Goal: Transaction & Acquisition: Obtain resource

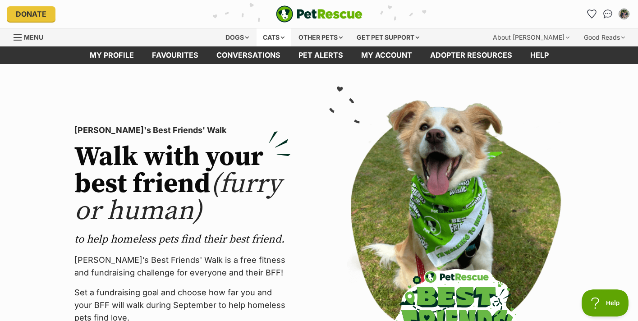
click at [277, 40] on div "Cats" at bounding box center [273, 37] width 34 height 18
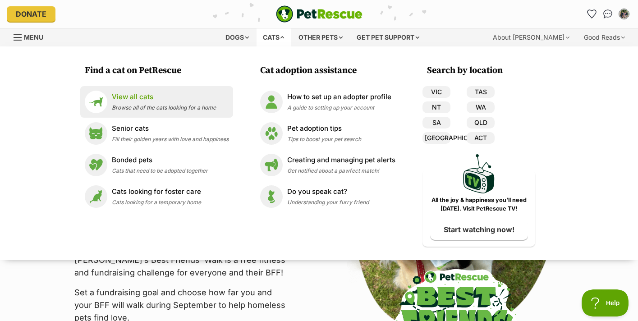
click at [156, 104] on span "Browse all of the cats looking for a home" at bounding box center [164, 107] width 104 height 7
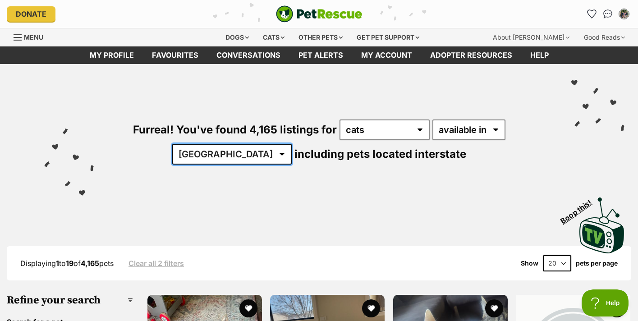
click at [245, 158] on select "[GEOGRAPHIC_DATA] [GEOGRAPHIC_DATA] [GEOGRAPHIC_DATA] [GEOGRAPHIC_DATA] [GEOGRA…" at bounding box center [231, 154] width 119 height 21
select select "VIC"
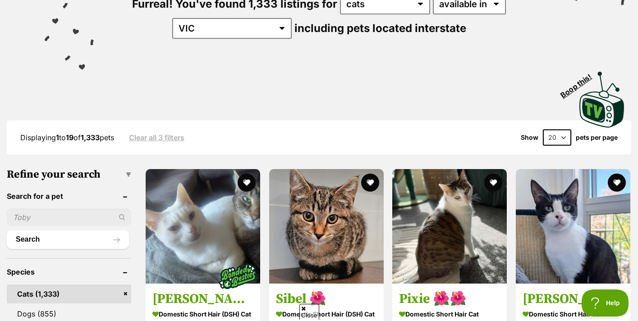
click at [561, 137] on select "20 40 60" at bounding box center [557, 137] width 28 height 16
select select "60"
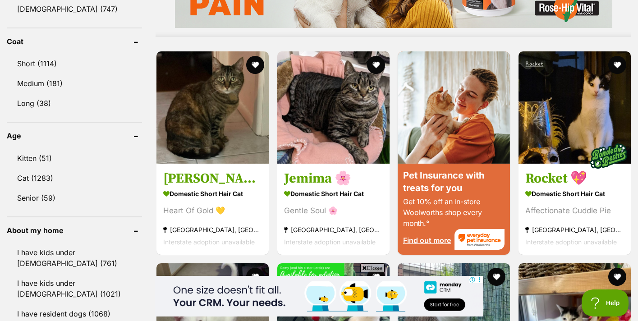
click at [98, 251] on link "I have kids under 5 years old (761)" at bounding box center [74, 258] width 135 height 30
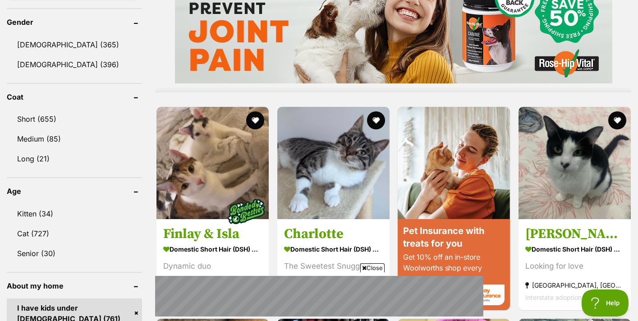
scroll to position [764, 0]
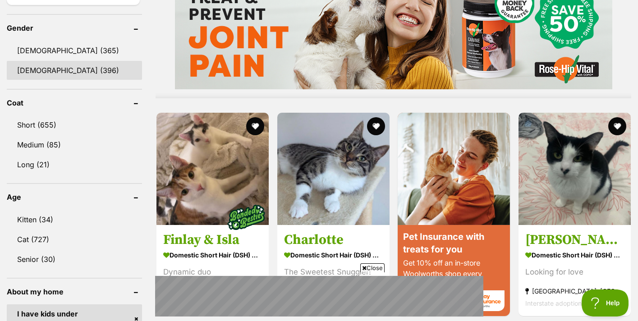
click at [57, 65] on link "Female (396)" at bounding box center [74, 70] width 135 height 19
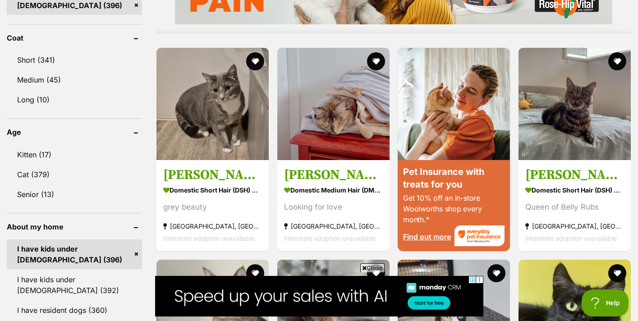
scroll to position [856, 0]
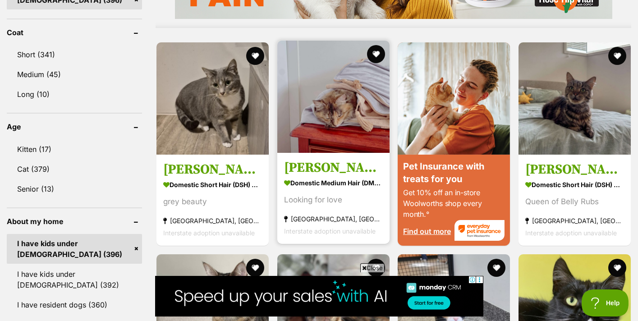
click at [329, 194] on div "Looking for love" at bounding box center [333, 200] width 99 height 12
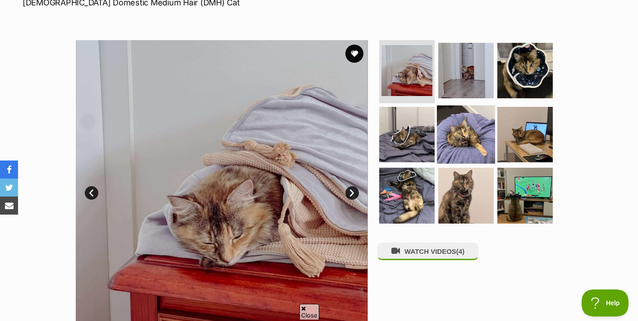
click at [450, 140] on img at bounding box center [466, 134] width 58 height 58
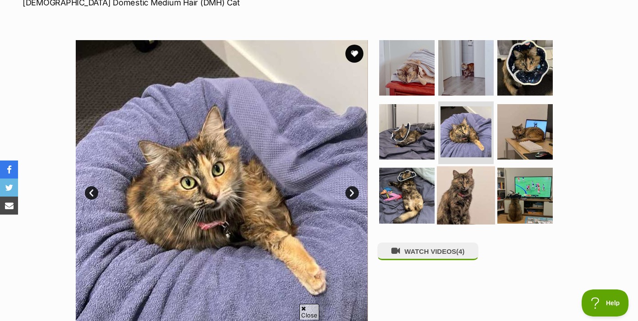
click at [456, 191] on img at bounding box center [466, 195] width 58 height 58
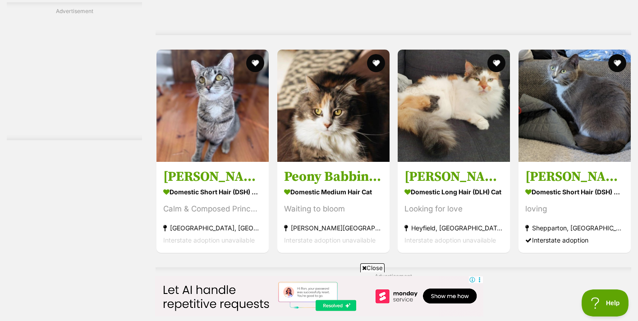
scroll to position [2249, 0]
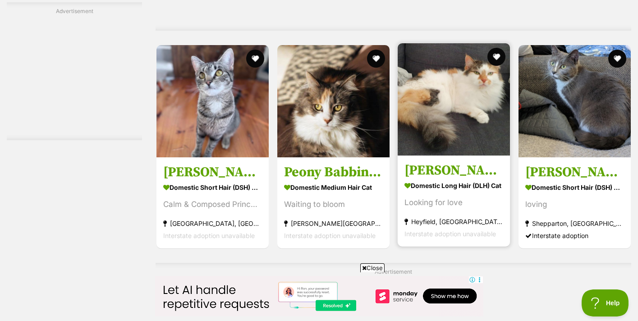
click at [439, 179] on section "Domestic Long Hair (DLH) Cat Looking for love Heyfield, VIC Interstate adoption…" at bounding box center [453, 209] width 99 height 61
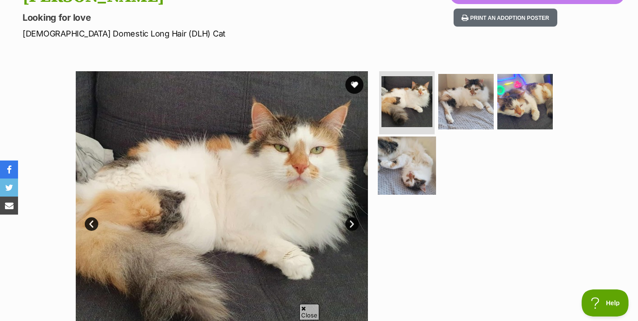
click at [423, 167] on img at bounding box center [407, 165] width 58 height 58
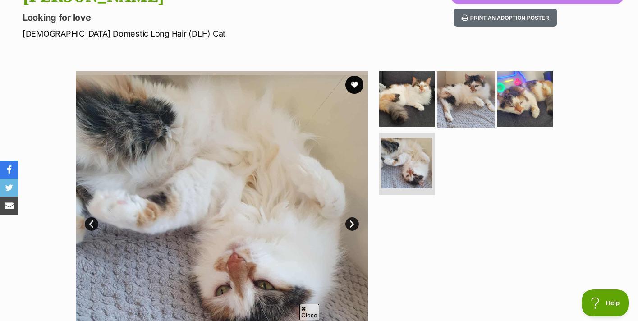
click at [469, 119] on img at bounding box center [466, 99] width 58 height 58
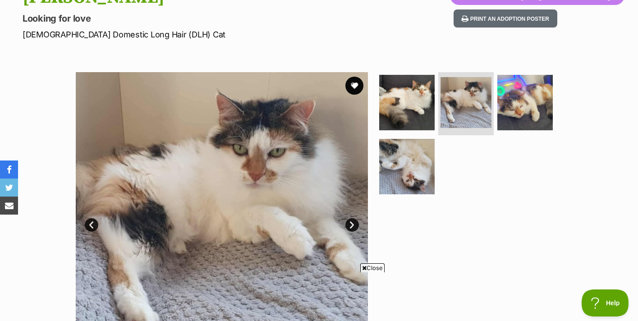
scroll to position [116, 0]
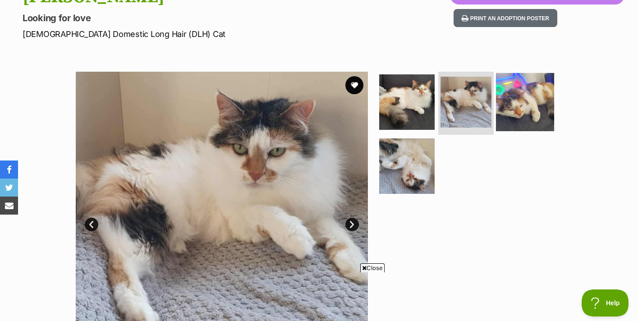
click at [516, 127] on img at bounding box center [525, 102] width 58 height 58
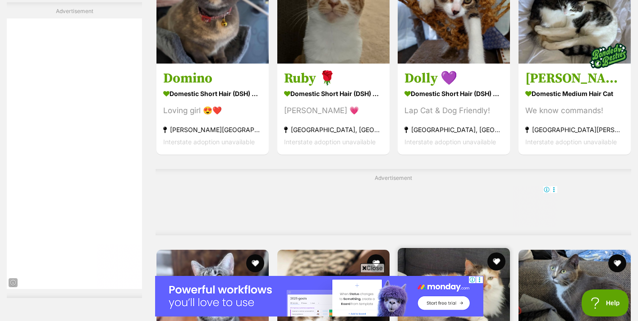
scroll to position [1970, 0]
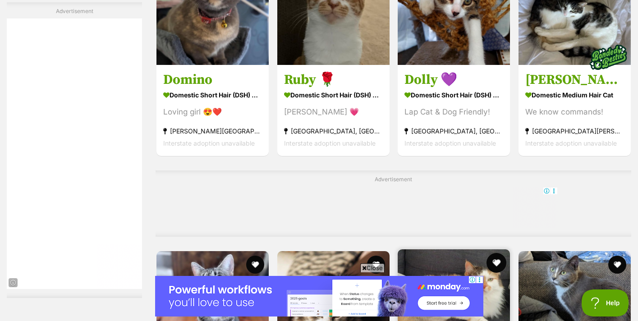
click at [498, 253] on button "favourite" at bounding box center [496, 263] width 20 height 20
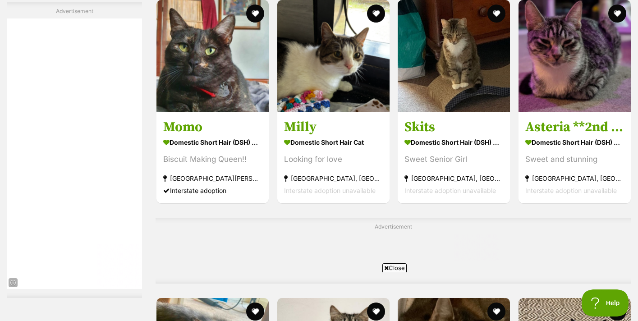
scroll to position [3915, 0]
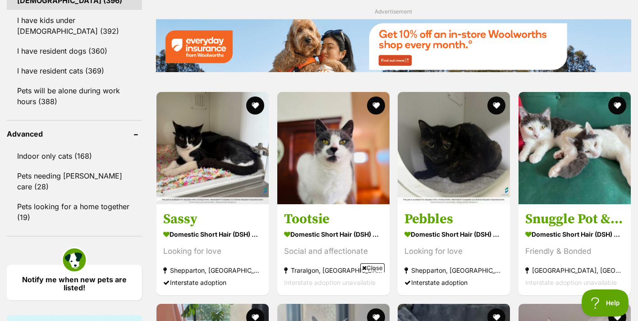
scroll to position [1112, 0]
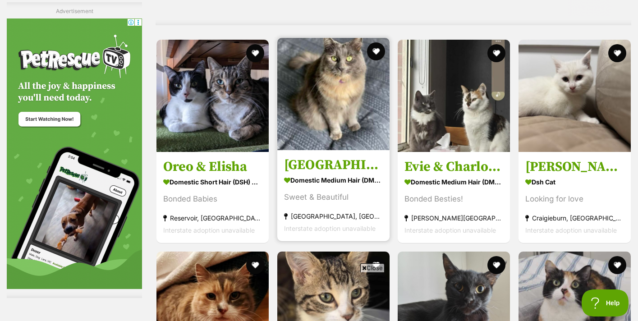
click at [330, 174] on strong "Domestic Medium Hair (DMH) Cat" at bounding box center [333, 180] width 99 height 13
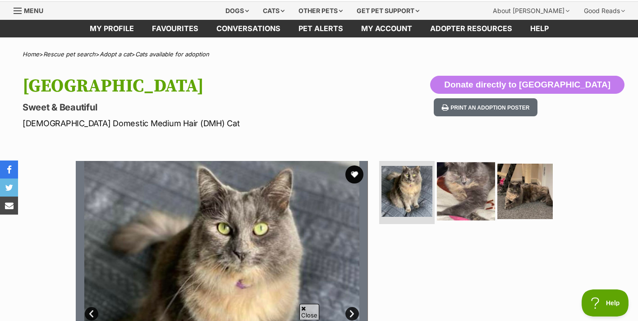
click at [476, 197] on img at bounding box center [466, 191] width 58 height 58
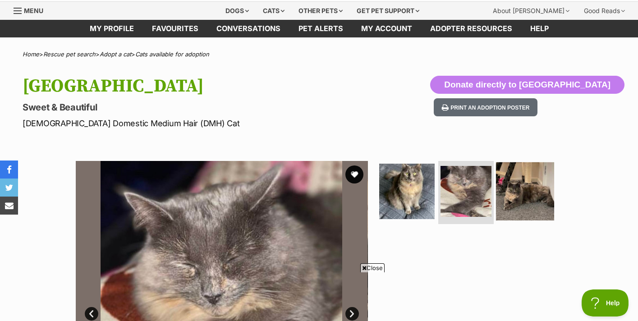
click at [531, 194] on img at bounding box center [525, 191] width 58 height 58
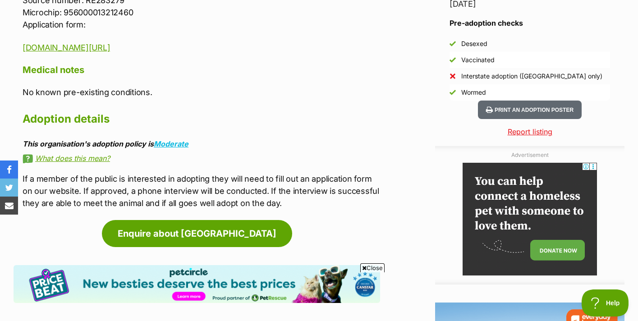
scroll to position [852, 0]
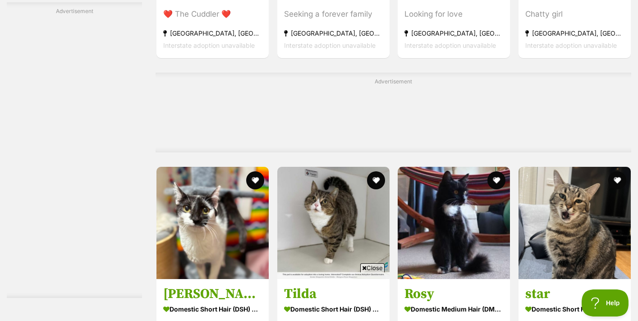
scroll to position [3704, 0]
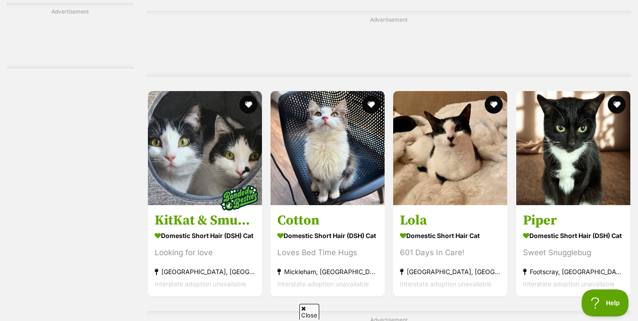
scroll to position [2443, 0]
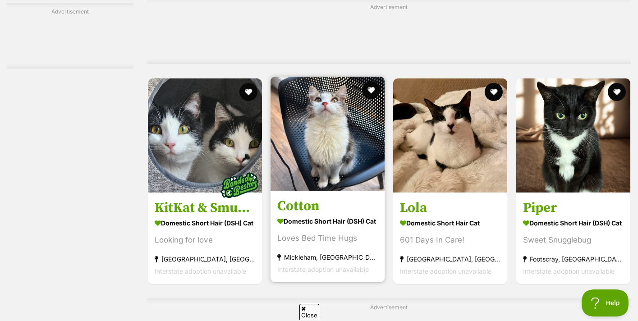
click at [317, 217] on strong "Domestic Short Hair (DSH) Cat" at bounding box center [327, 221] width 101 height 13
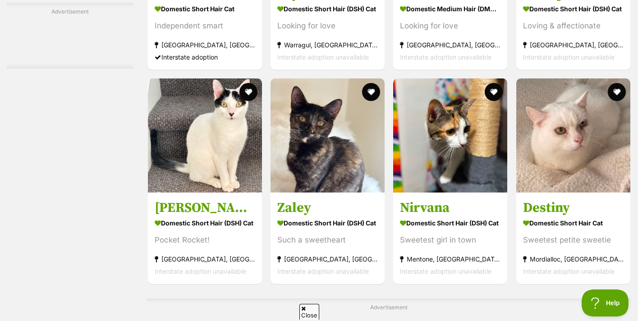
scroll to position [3775, 0]
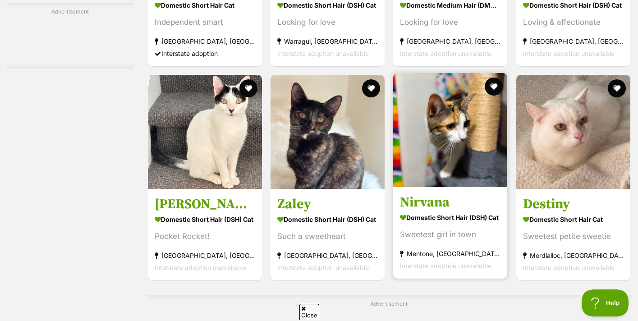
click at [443, 224] on section "Domestic Short Hair (DSH) Cat Sweetest girl in town Mentone, VIC Interstate ado…" at bounding box center [450, 241] width 101 height 61
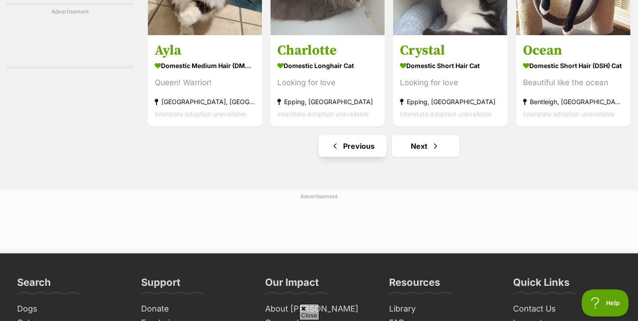
scroll to position [4229, 0]
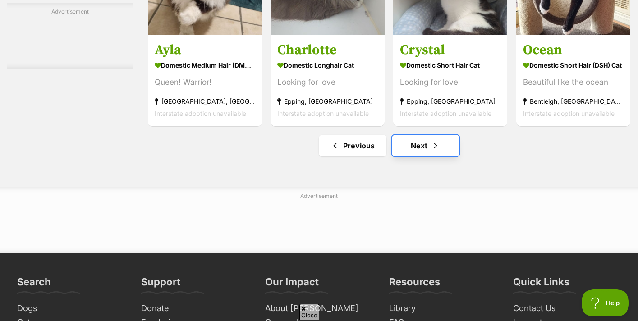
click at [422, 145] on link "Next" at bounding box center [426, 146] width 68 height 22
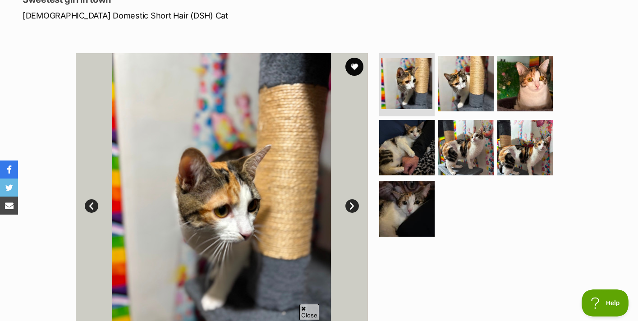
scroll to position [137, 0]
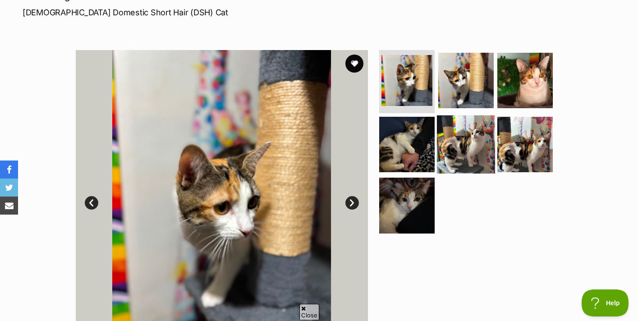
click at [469, 133] on img at bounding box center [466, 144] width 58 height 58
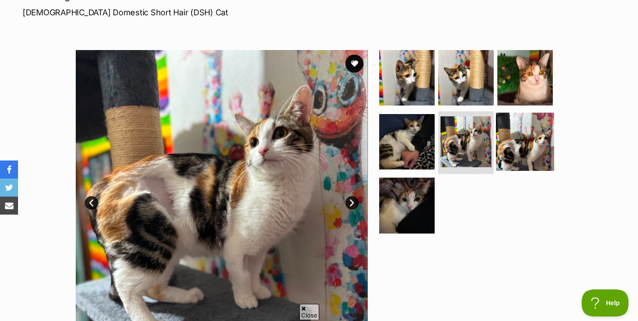
scroll to position [0, 0]
click at [530, 151] on img at bounding box center [525, 141] width 58 height 58
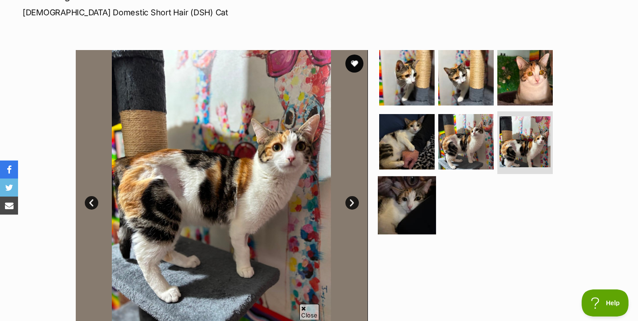
click at [398, 201] on img at bounding box center [407, 205] width 58 height 58
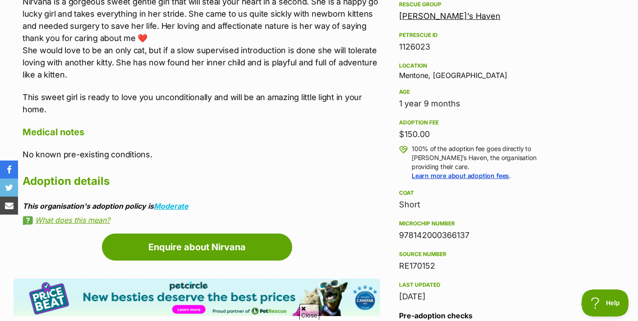
scroll to position [544, 0]
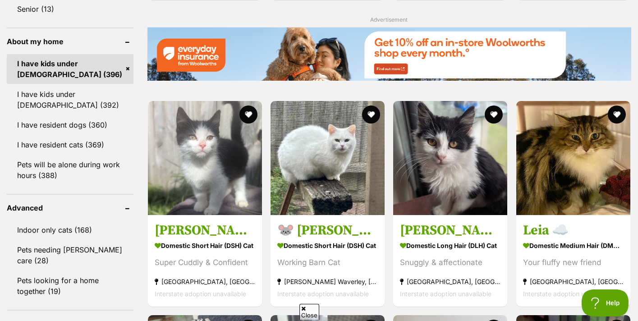
scroll to position [1038, 0]
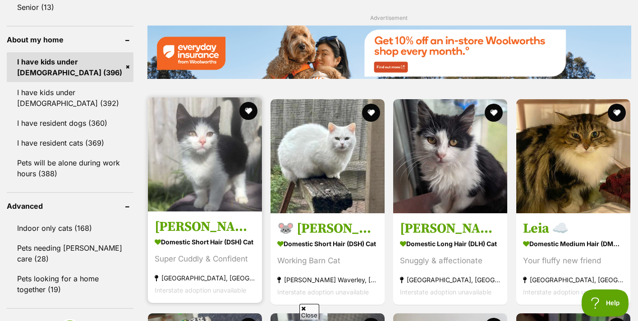
click at [194, 253] on div "Super Cuddly & Confident" at bounding box center [205, 259] width 101 height 12
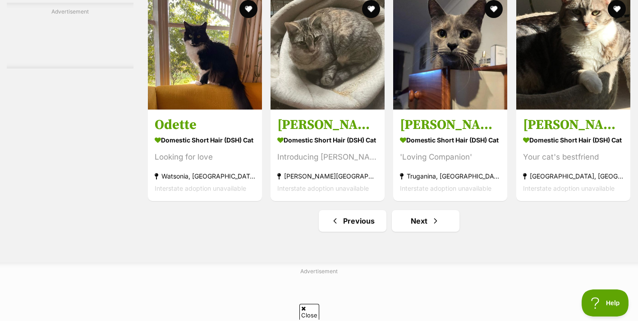
scroll to position [4105, 0]
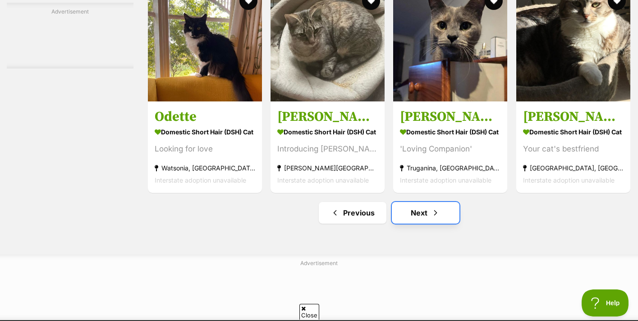
click at [423, 211] on link "Next" at bounding box center [426, 213] width 68 height 22
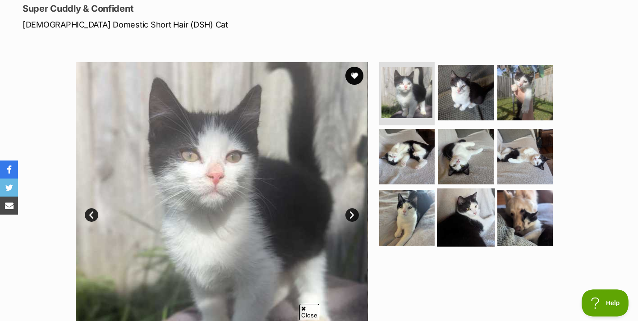
click at [458, 208] on img at bounding box center [466, 217] width 58 height 58
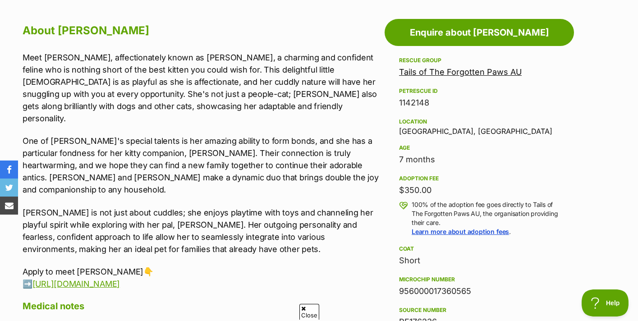
scroll to position [490, 0]
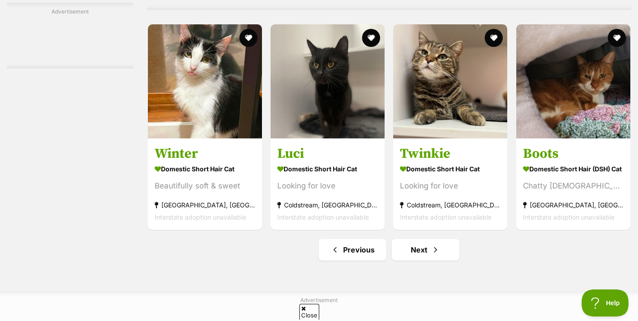
scroll to position [4070, 0]
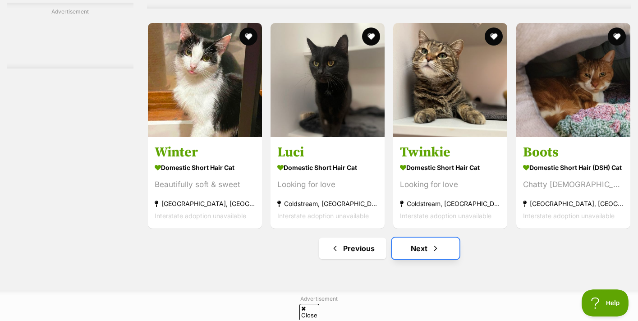
click at [428, 245] on link "Next" at bounding box center [426, 249] width 68 height 22
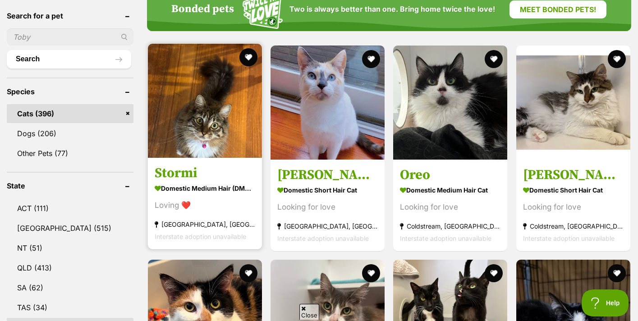
click at [216, 199] on div "Loving ❤️" at bounding box center [205, 205] width 101 height 12
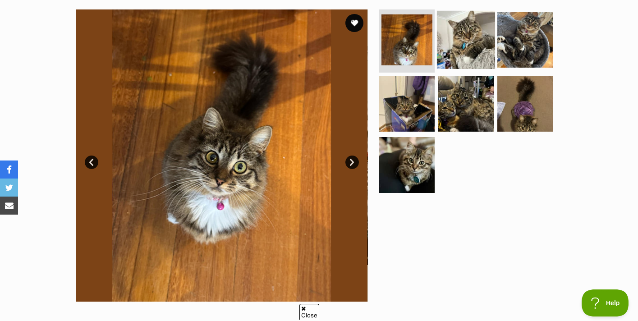
click at [448, 27] on img at bounding box center [466, 40] width 58 height 58
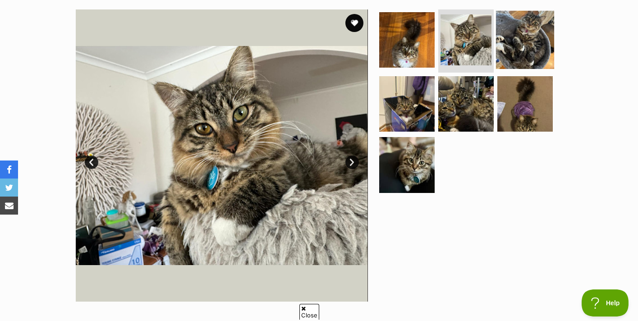
click at [532, 27] on img at bounding box center [525, 40] width 58 height 58
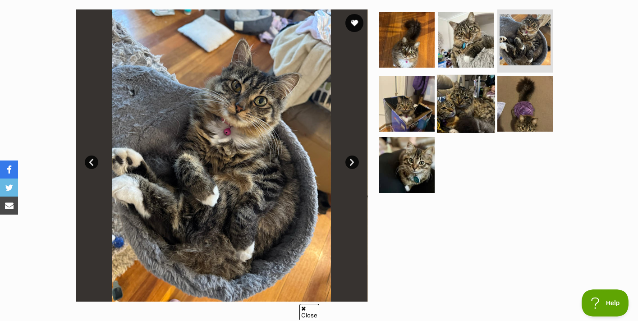
click at [469, 97] on img at bounding box center [466, 103] width 58 height 58
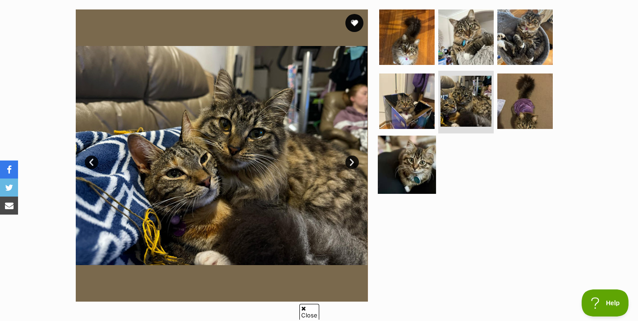
click at [416, 164] on img at bounding box center [407, 165] width 58 height 58
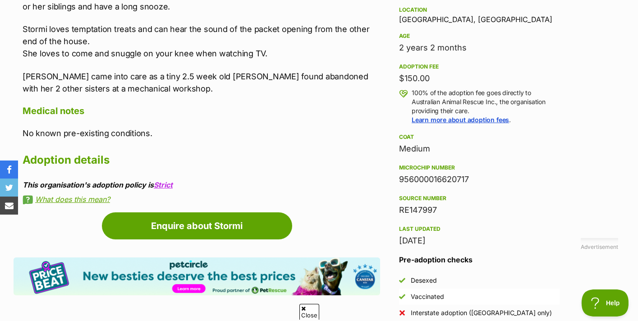
scroll to position [600, 0]
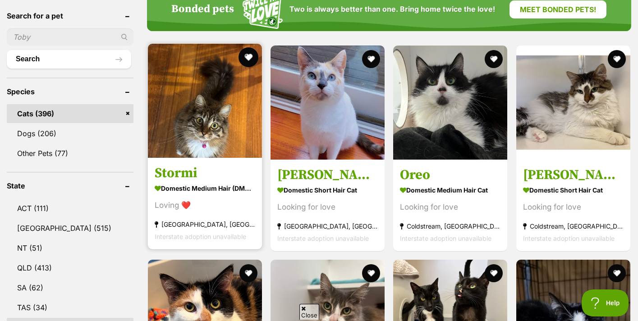
click at [245, 47] on button "favourite" at bounding box center [248, 57] width 20 height 20
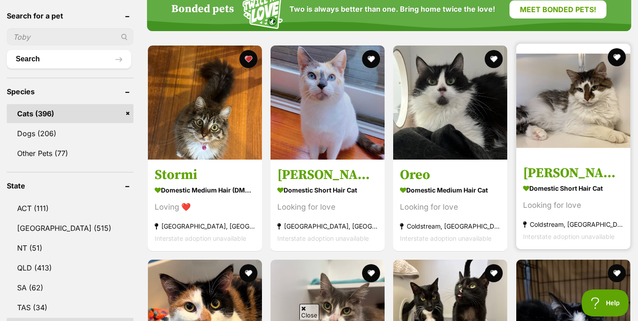
click at [586, 182] on section "Domestic Short Hair Cat Looking for love Coldstream, VIC Interstate adoption un…" at bounding box center [573, 212] width 101 height 61
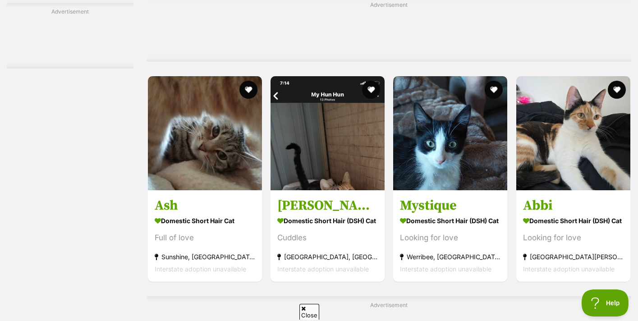
scroll to position [1632, 0]
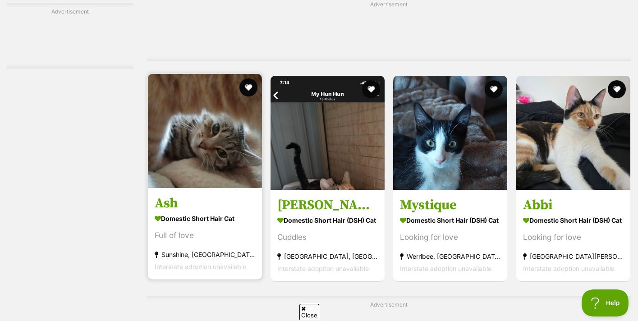
click at [177, 215] on section "Domestic Short Hair Cat Full of love Sunshine, VIC Interstate adoption unavaila…" at bounding box center [205, 242] width 101 height 61
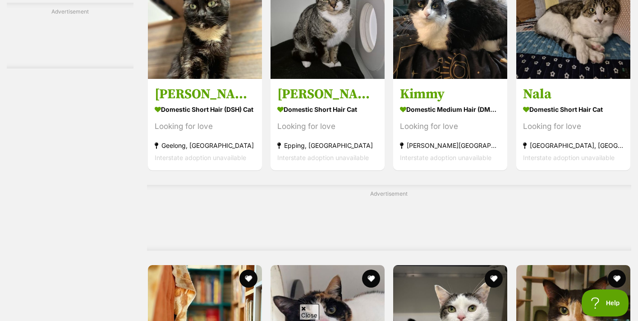
scroll to position [2276, 0]
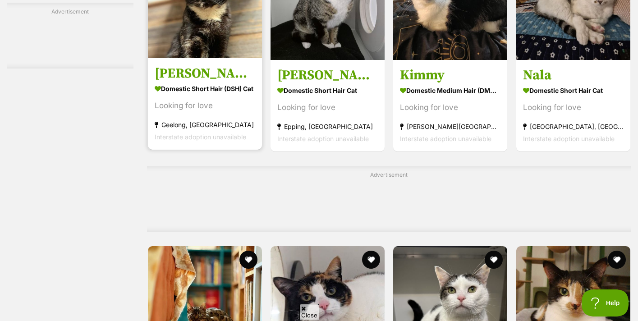
click at [193, 100] on div "Looking for love" at bounding box center [205, 106] width 101 height 12
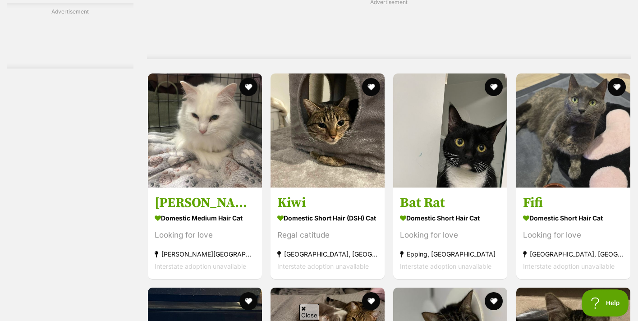
scroll to position [2751, 0]
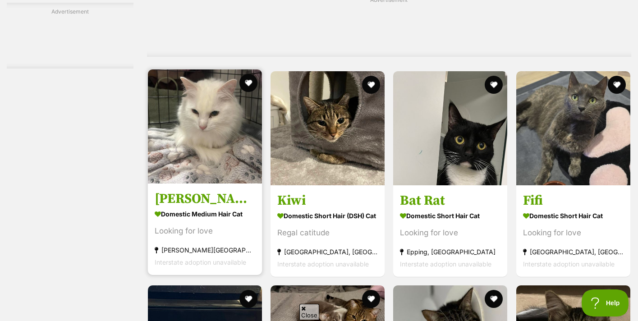
click at [188, 208] on strong "Domestic Medium Hair Cat" at bounding box center [205, 213] width 101 height 13
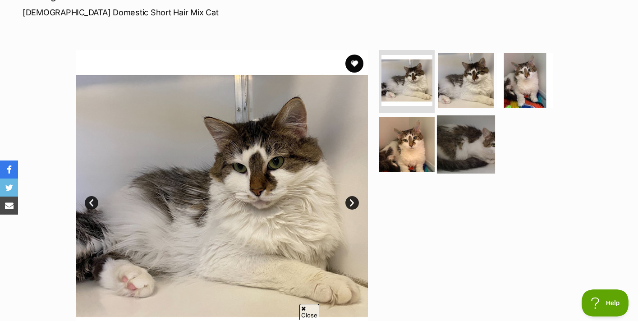
click at [476, 136] on img at bounding box center [466, 144] width 58 height 58
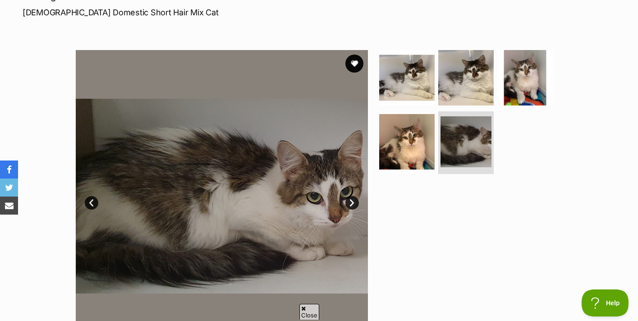
click at [352, 204] on link "Next" at bounding box center [352, 203] width 14 height 14
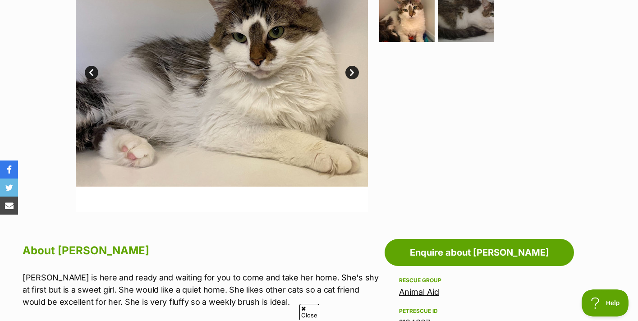
scroll to position [268, 0]
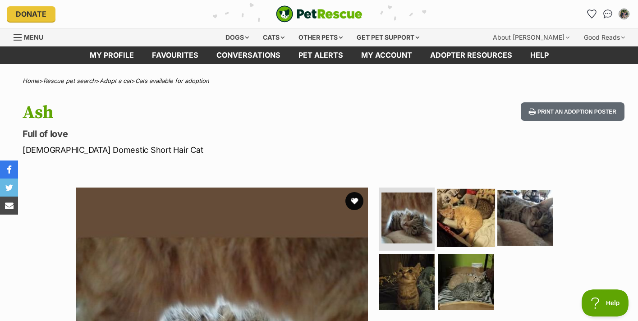
click at [466, 231] on img at bounding box center [466, 218] width 58 height 58
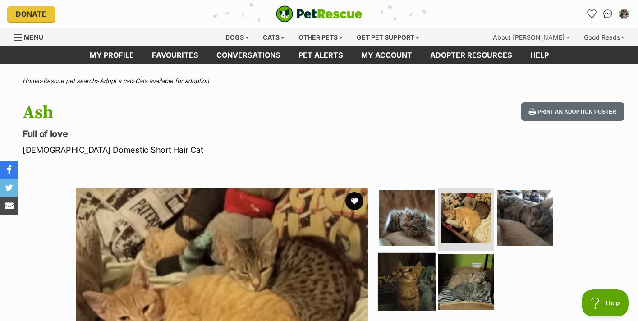
click at [408, 281] on img at bounding box center [407, 281] width 58 height 58
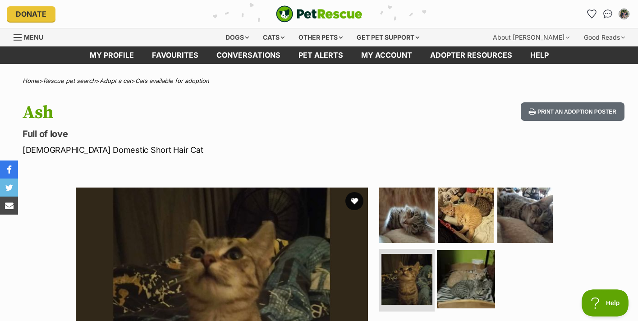
click at [460, 291] on img at bounding box center [466, 279] width 58 height 58
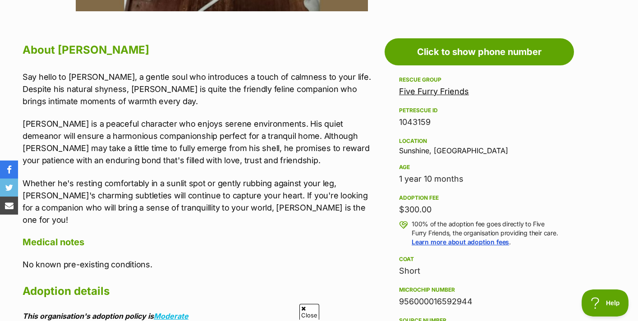
scroll to position [470, 0]
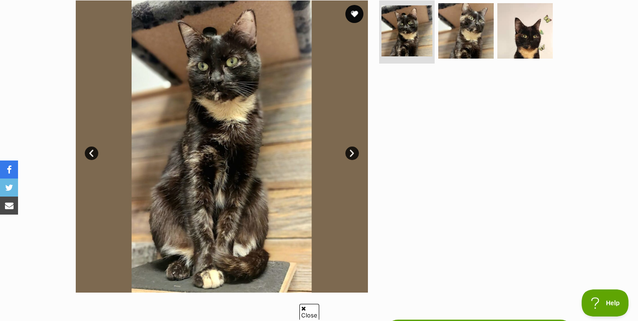
scroll to position [187, 0]
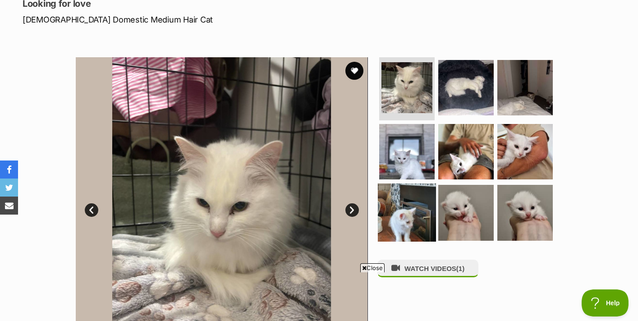
click at [408, 202] on img at bounding box center [407, 212] width 58 height 58
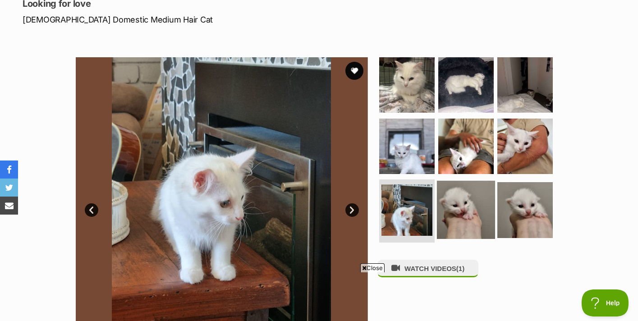
click at [470, 203] on img at bounding box center [466, 210] width 58 height 58
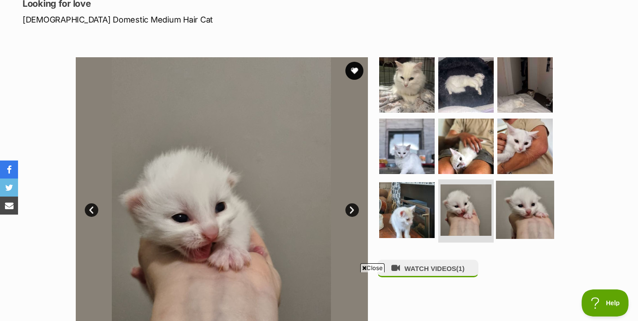
click at [532, 207] on img at bounding box center [525, 210] width 58 height 58
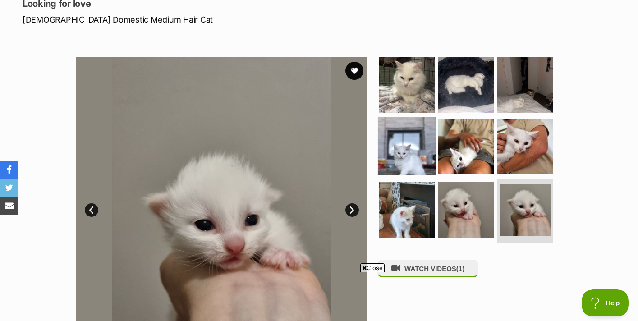
click at [408, 158] on img at bounding box center [407, 146] width 58 height 58
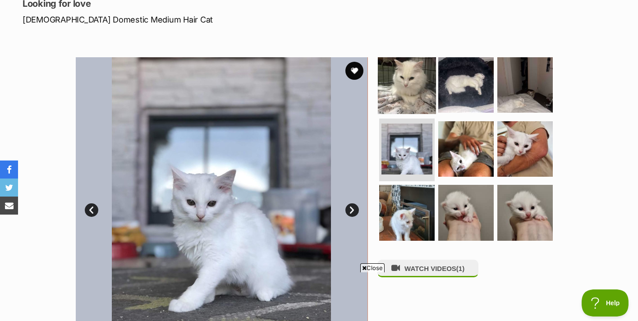
click at [403, 96] on img at bounding box center [407, 85] width 58 height 58
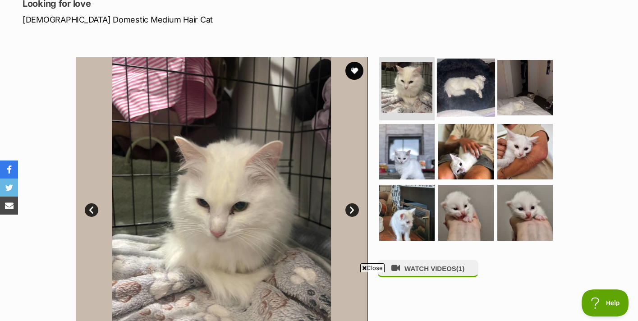
click at [446, 99] on img at bounding box center [466, 88] width 58 height 58
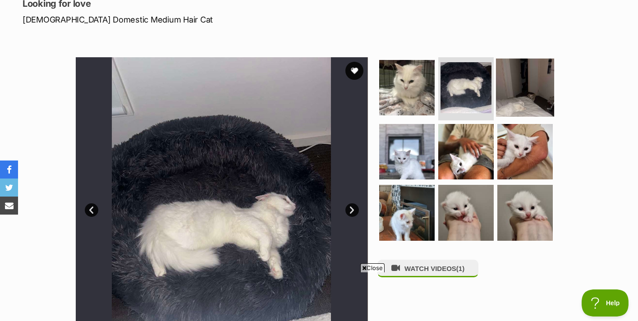
click at [517, 81] on img at bounding box center [525, 88] width 58 height 58
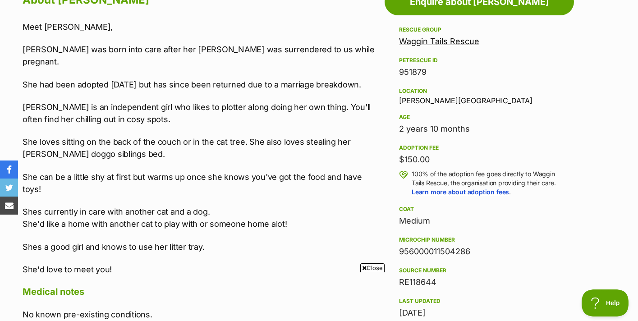
scroll to position [519, 0]
click at [436, 43] on link "Waggin Tails Rescue" at bounding box center [439, 40] width 80 height 9
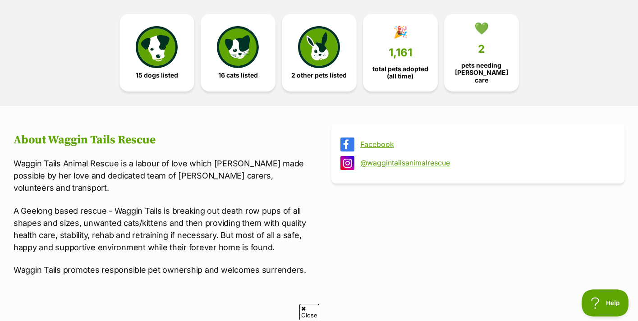
scroll to position [238, 0]
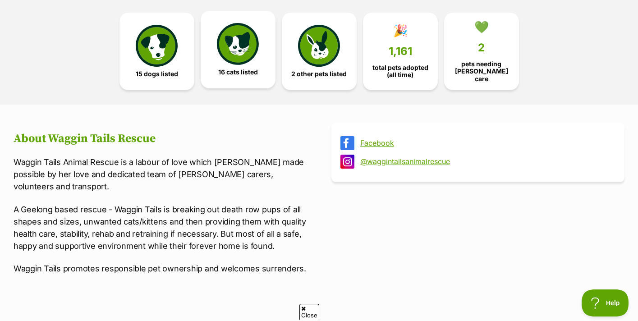
click at [251, 70] on span "16 cats listed" at bounding box center [238, 72] width 40 height 7
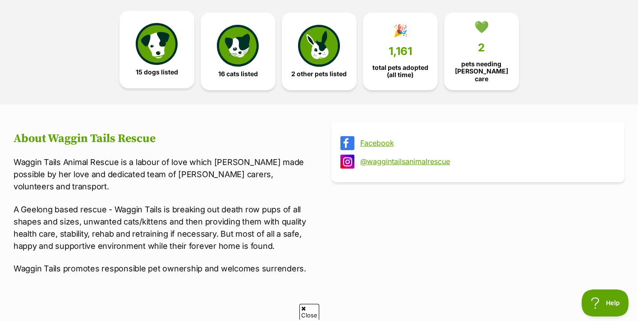
click at [146, 42] on img at bounding box center [156, 43] width 41 height 41
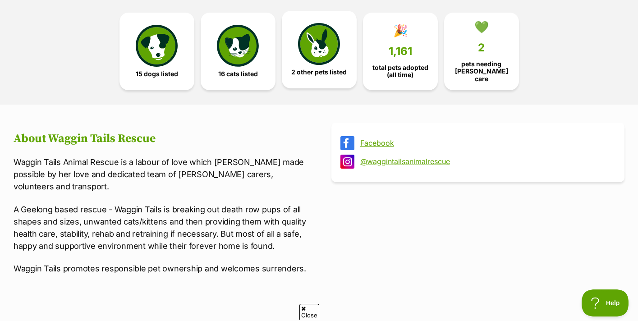
click at [303, 52] on img at bounding box center [318, 43] width 41 height 41
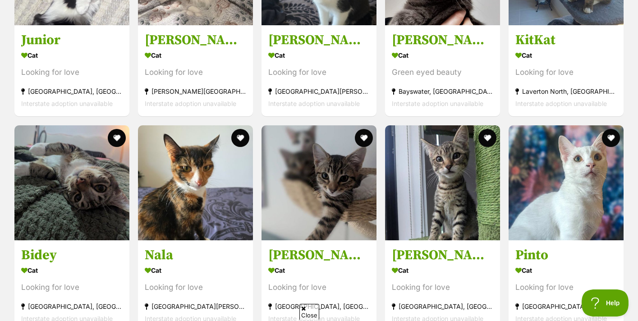
scroll to position [1239, 0]
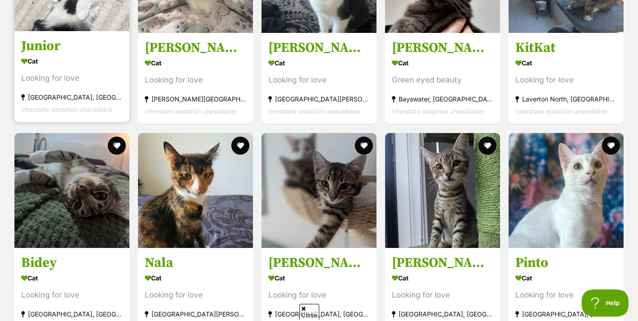
click at [77, 55] on div "Cat" at bounding box center [71, 61] width 101 height 13
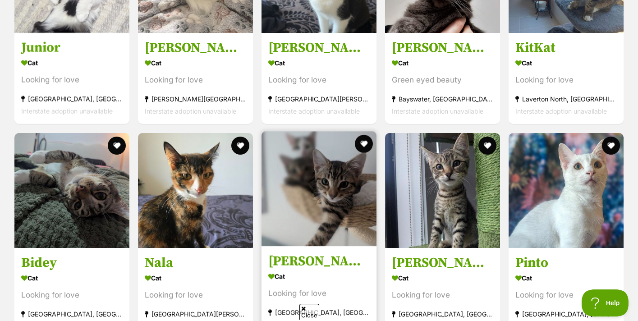
scroll to position [0, 0]
click at [346, 183] on img at bounding box center [318, 188] width 115 height 115
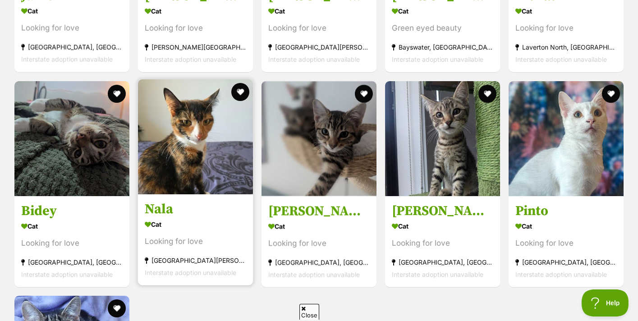
scroll to position [1293, 0]
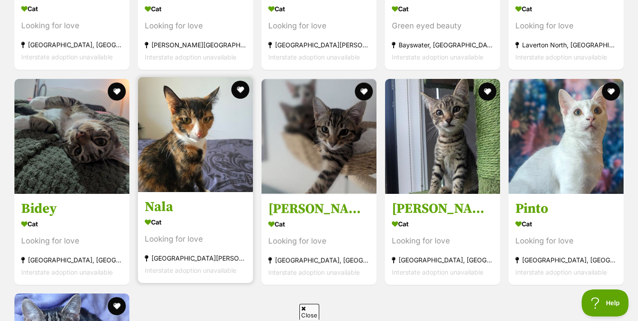
click at [189, 215] on section "Cat Looking for love Bell Post Hill, VIC Interstate adoption unavailable" at bounding box center [195, 245] width 101 height 61
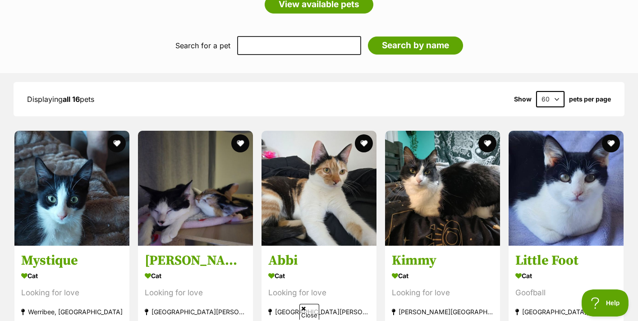
scroll to position [793, 0]
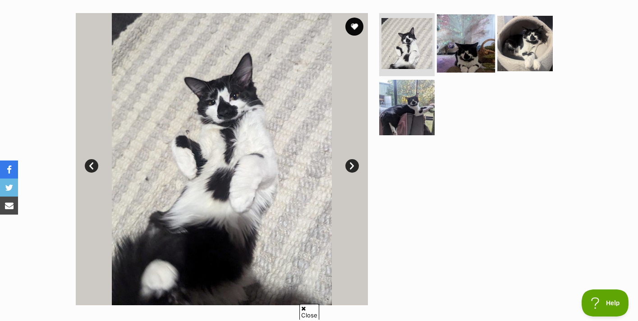
click at [452, 44] on img at bounding box center [466, 43] width 58 height 58
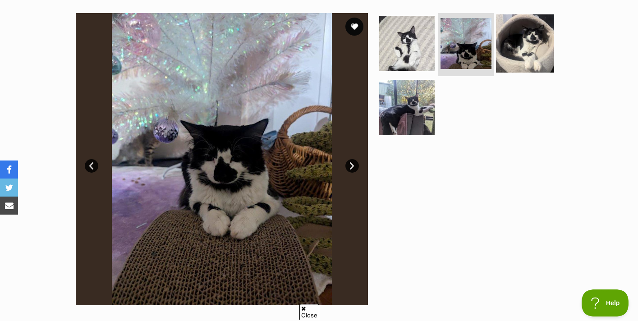
click at [517, 47] on img at bounding box center [525, 43] width 58 height 58
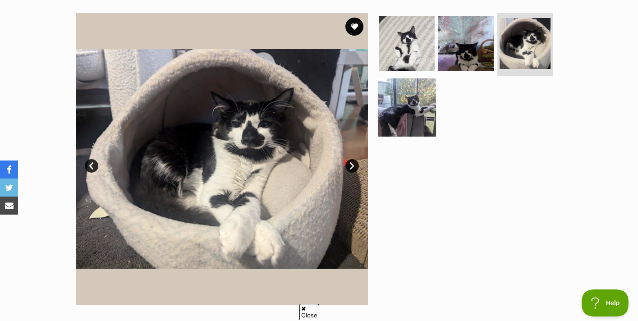
click at [419, 110] on img at bounding box center [407, 107] width 58 height 58
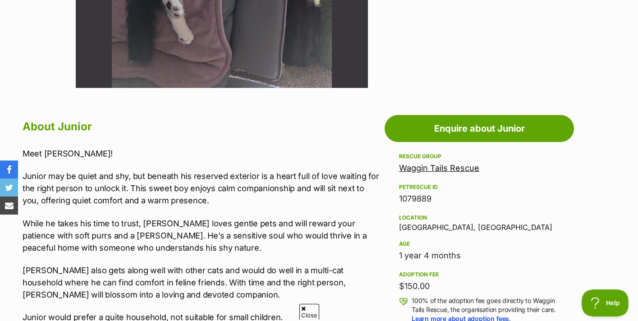
scroll to position [392, 0]
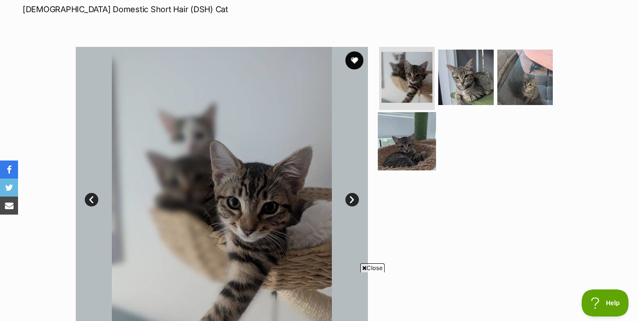
click at [398, 151] on img at bounding box center [407, 141] width 58 height 58
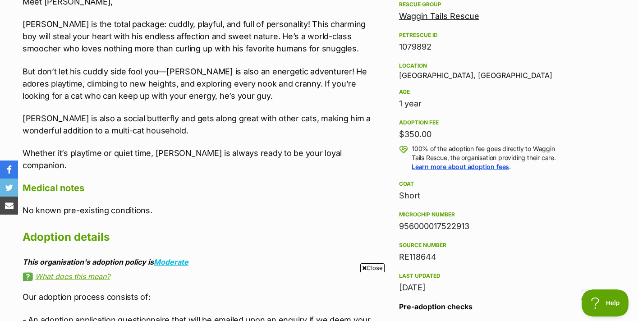
scroll to position [545, 0]
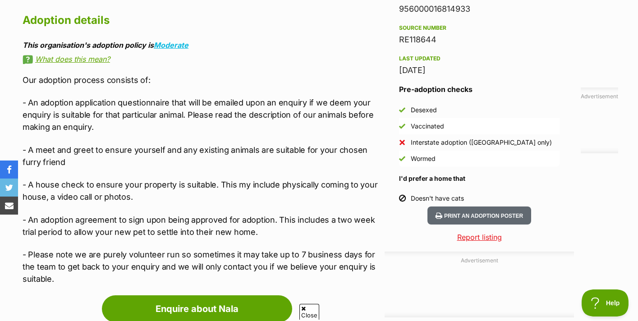
scroll to position [775, 0]
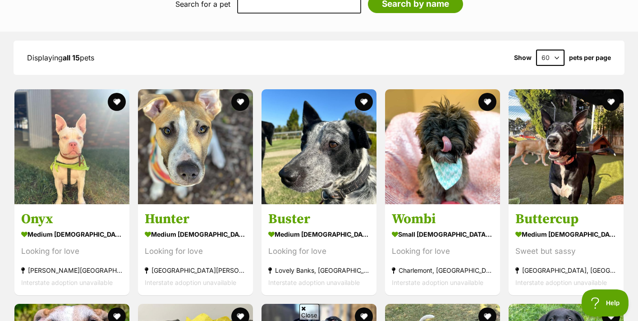
scroll to position [860, 0]
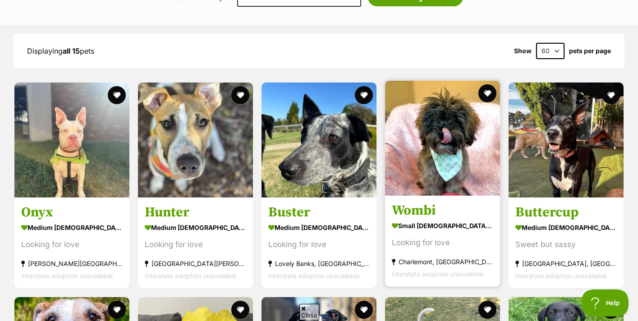
click at [427, 237] on div "Looking for love" at bounding box center [442, 243] width 101 height 12
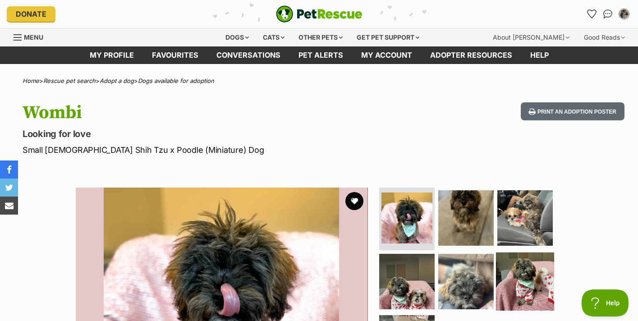
click at [513, 285] on img at bounding box center [525, 281] width 58 height 58
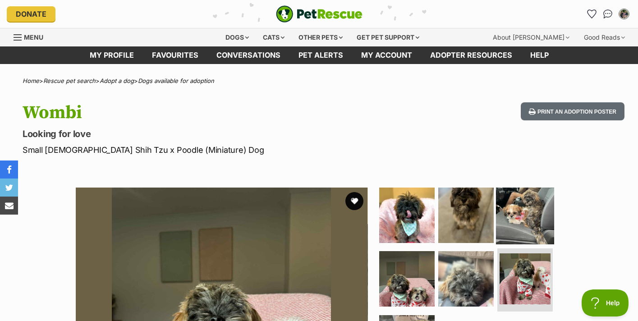
click at [518, 225] on img at bounding box center [525, 215] width 58 height 58
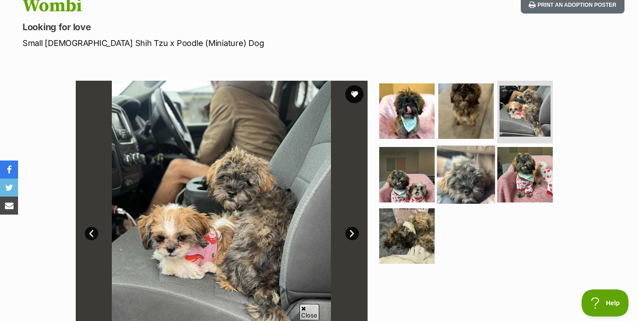
click at [452, 177] on img at bounding box center [466, 175] width 58 height 58
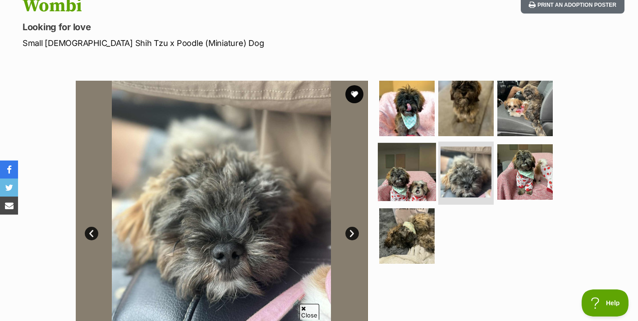
click at [422, 176] on img at bounding box center [407, 172] width 58 height 58
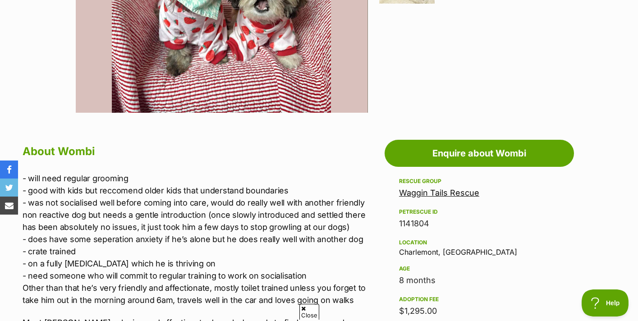
scroll to position [368, 0]
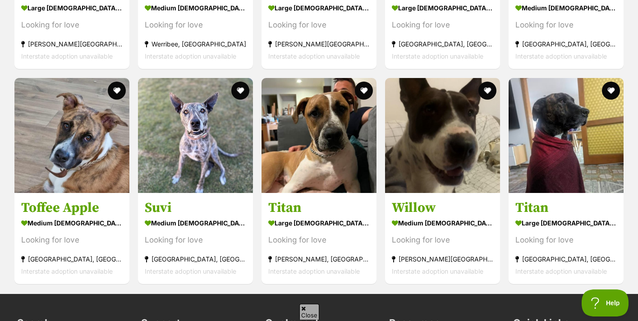
scroll to position [1294, 0]
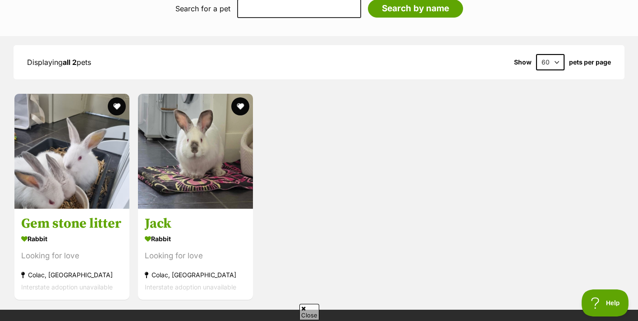
scroll to position [851, 0]
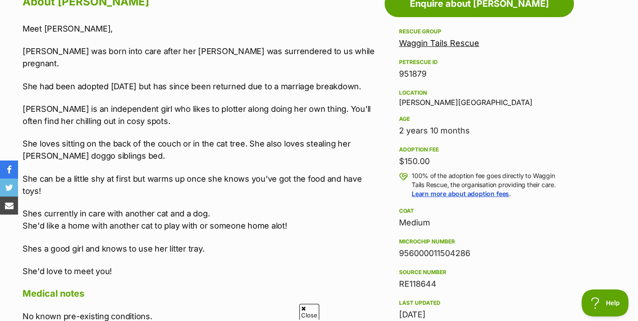
scroll to position [519, 0]
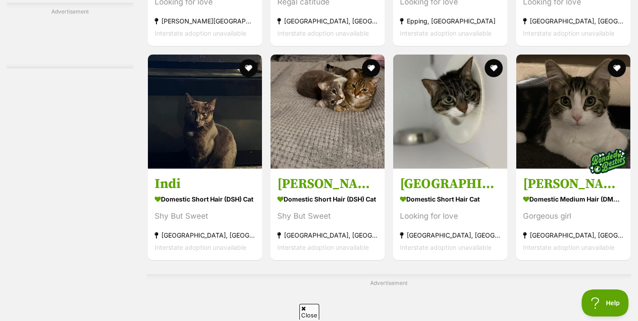
scroll to position [2984, 0]
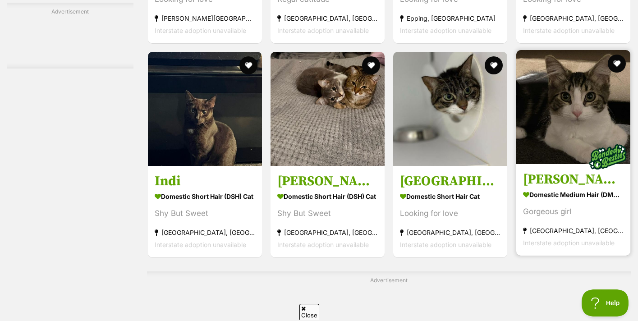
click at [562, 197] on section "Domestic Medium Hair (DMH) Cat Gorgeous girl Brighton East, VIC Interstate adop…" at bounding box center [573, 217] width 101 height 61
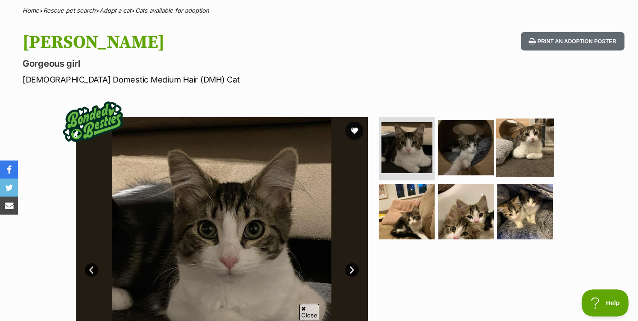
scroll to position [71, 0]
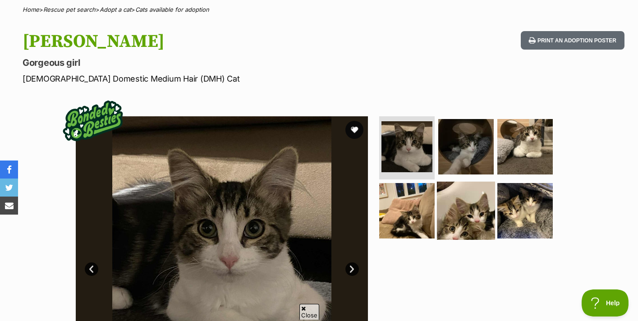
click at [486, 215] on img at bounding box center [466, 210] width 58 height 58
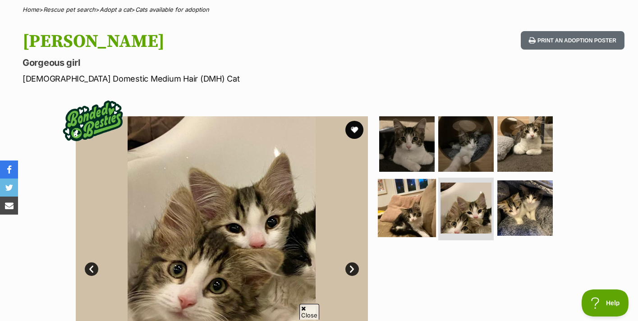
scroll to position [0, 0]
click at [414, 220] on img at bounding box center [407, 207] width 58 height 58
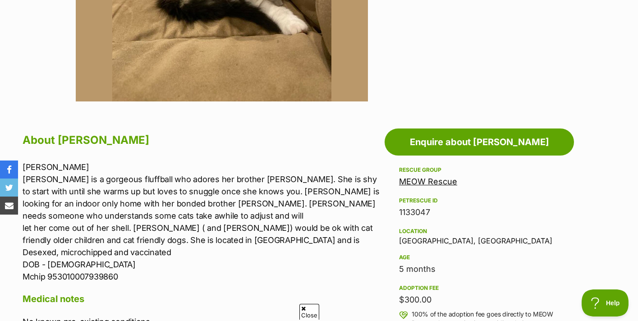
scroll to position [389, 0]
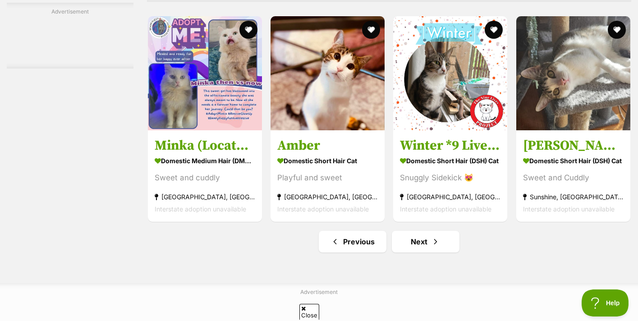
scroll to position [4206, 0]
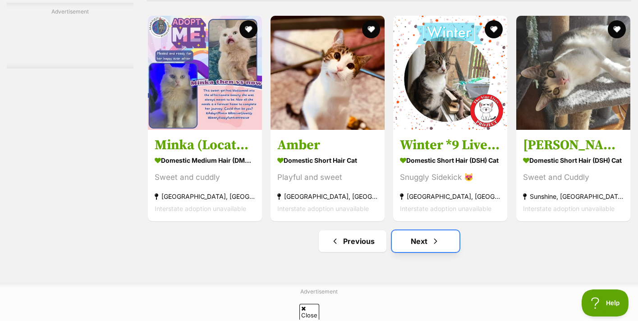
click at [410, 240] on link "Next" at bounding box center [426, 241] width 68 height 22
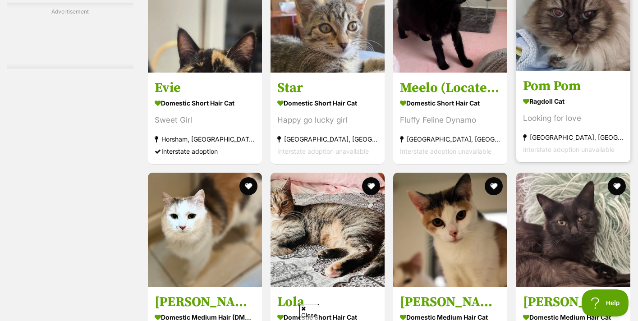
scroll to position [1999, 0]
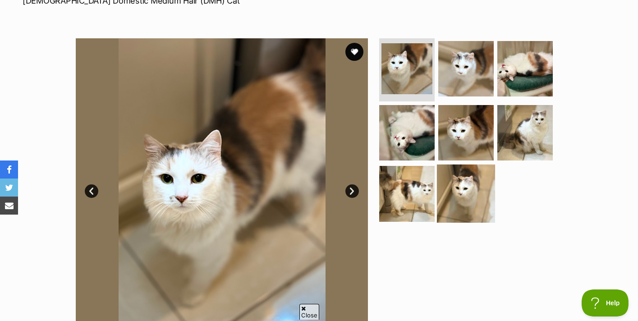
click at [449, 187] on img at bounding box center [466, 194] width 58 height 58
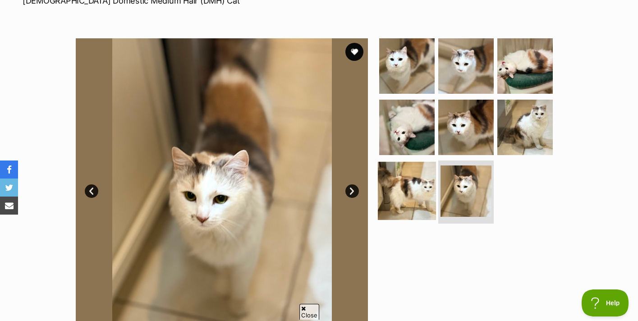
click at [408, 195] on img at bounding box center [407, 191] width 58 height 58
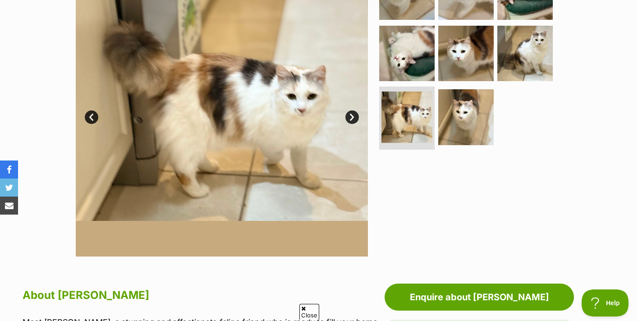
scroll to position [221, 0]
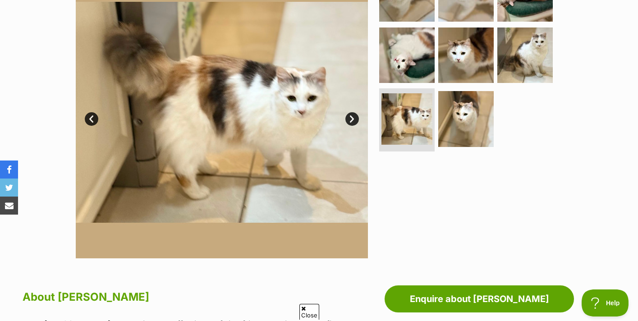
click at [346, 122] on link "Next" at bounding box center [352, 119] width 14 height 14
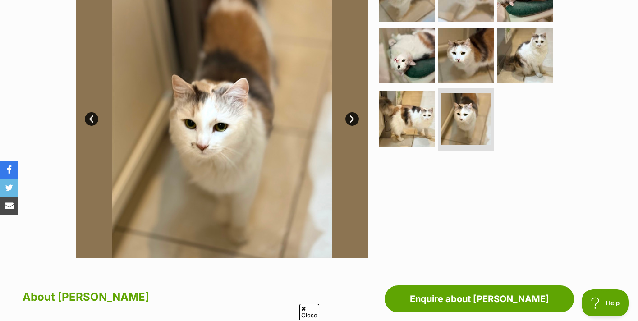
click at [350, 121] on link "Next" at bounding box center [352, 119] width 14 height 14
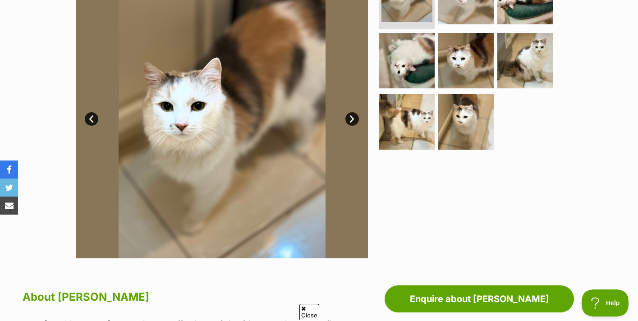
scroll to position [0, 0]
click at [350, 121] on link "Next" at bounding box center [352, 119] width 14 height 14
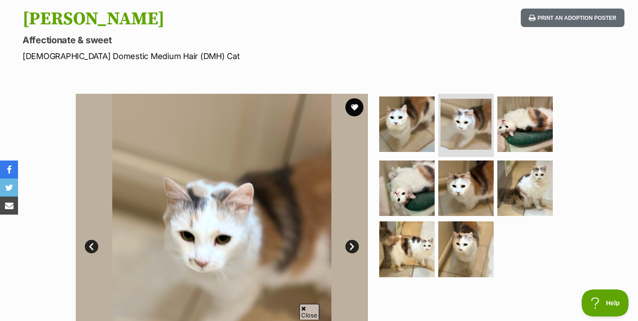
scroll to position [93, 0]
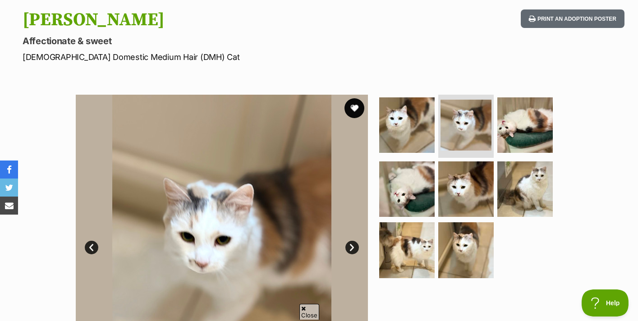
click at [356, 110] on button "favourite" at bounding box center [354, 108] width 20 height 20
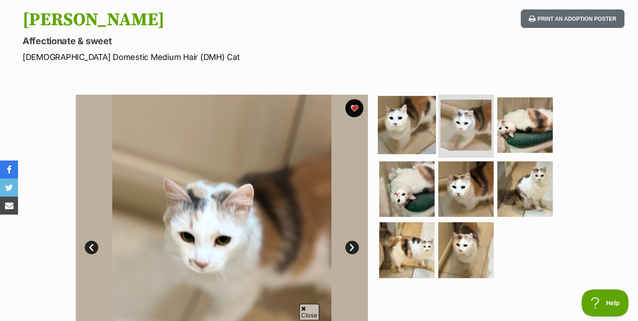
click at [402, 130] on img at bounding box center [407, 125] width 58 height 58
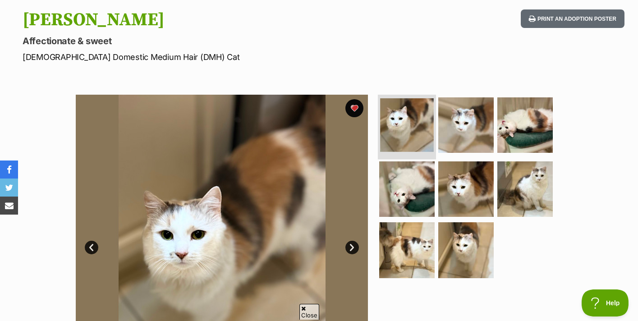
scroll to position [0, 0]
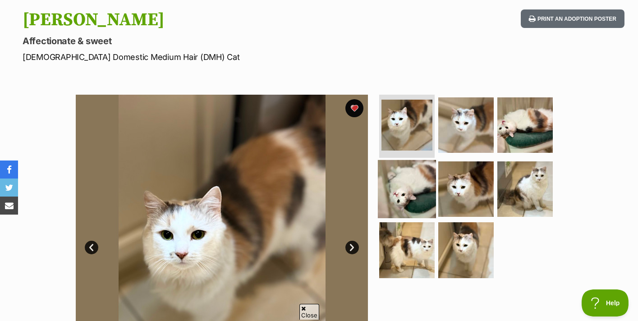
click at [414, 173] on img at bounding box center [407, 189] width 58 height 58
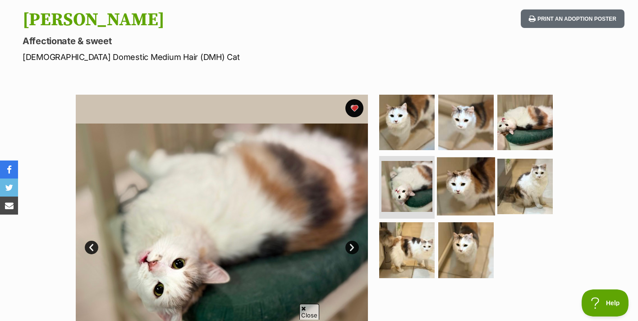
click at [450, 178] on img at bounding box center [466, 186] width 58 height 58
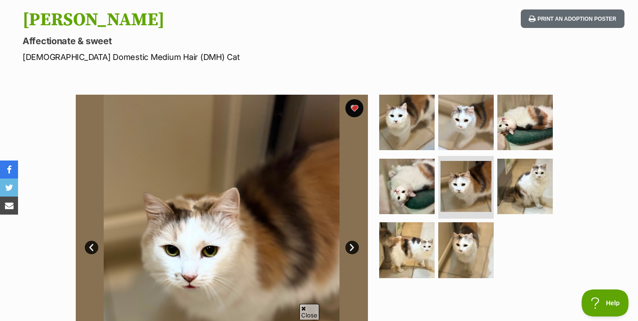
click at [495, 176] on ul at bounding box center [469, 189] width 185 height 189
click at [527, 178] on img at bounding box center [525, 186] width 58 height 58
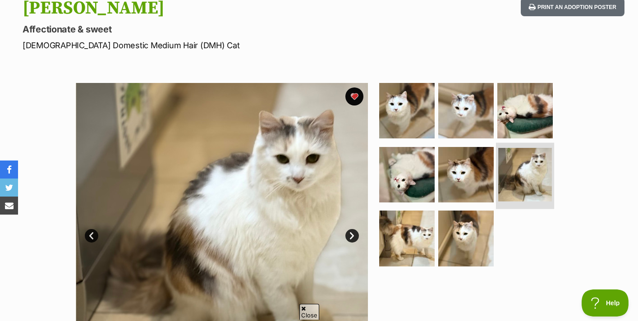
scroll to position [100, 0]
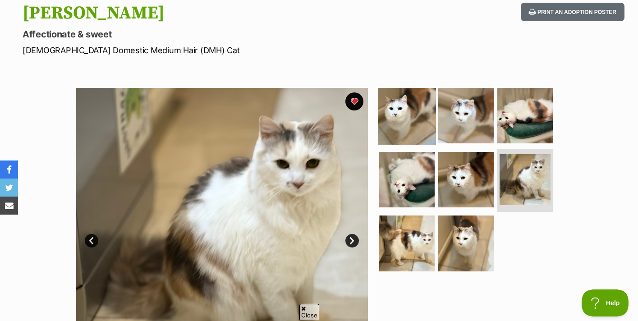
click at [407, 126] on img at bounding box center [407, 116] width 58 height 58
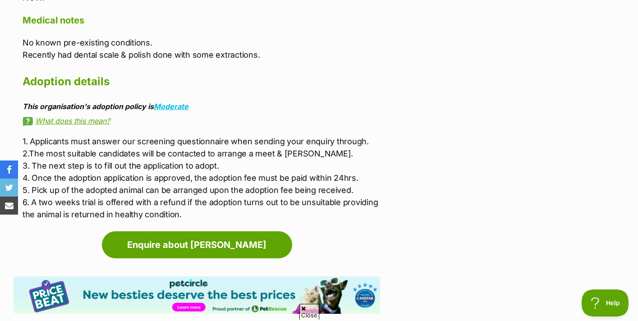
scroll to position [1369, 0]
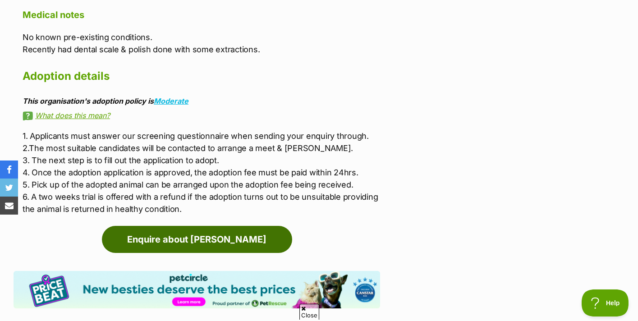
click at [262, 226] on link "Enquire about [PERSON_NAME]" at bounding box center [197, 239] width 190 height 27
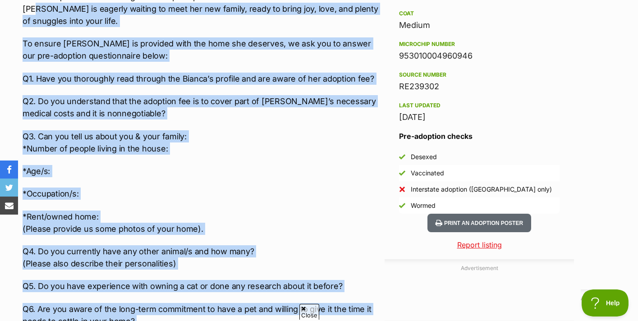
scroll to position [755, 0]
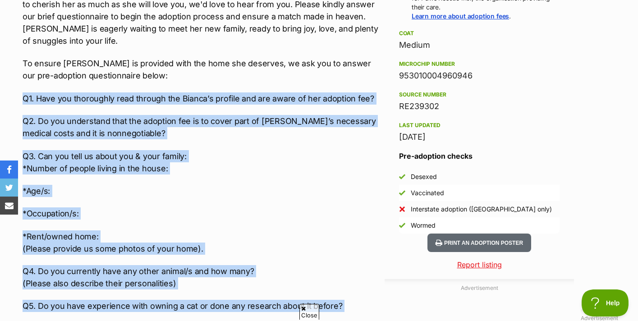
drag, startPoint x: 209, startPoint y: 258, endPoint x: 16, endPoint y: 65, distance: 273.1
click at [16, 65] on div "About Bianca Meet Bianca, a stunning and affectionate feline friend who is read…" at bounding box center [197, 291] width 366 height 1076
copy div "Q1. Have you thoroughly read through the Bianca’s profile and are aware of her …"
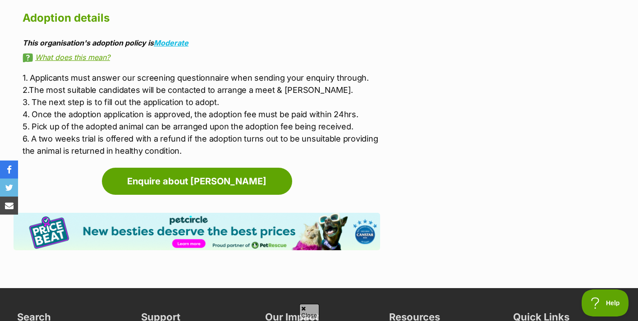
scroll to position [1429, 0]
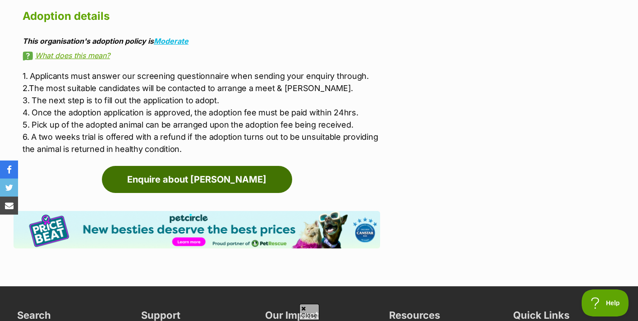
click at [209, 168] on link "Enquire about [PERSON_NAME]" at bounding box center [197, 179] width 190 height 27
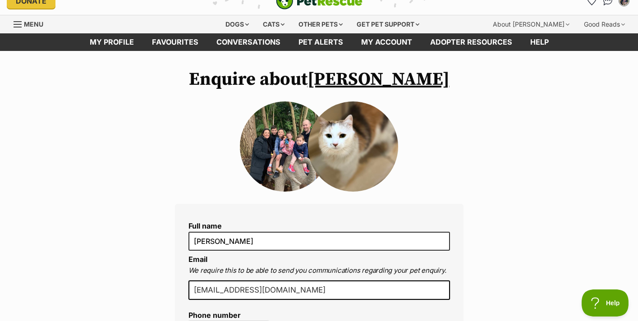
scroll to position [10, 0]
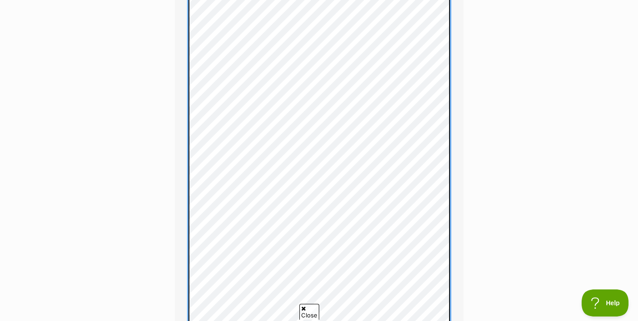
scroll to position [718, 0]
